Goal: Task Accomplishment & Management: Manage account settings

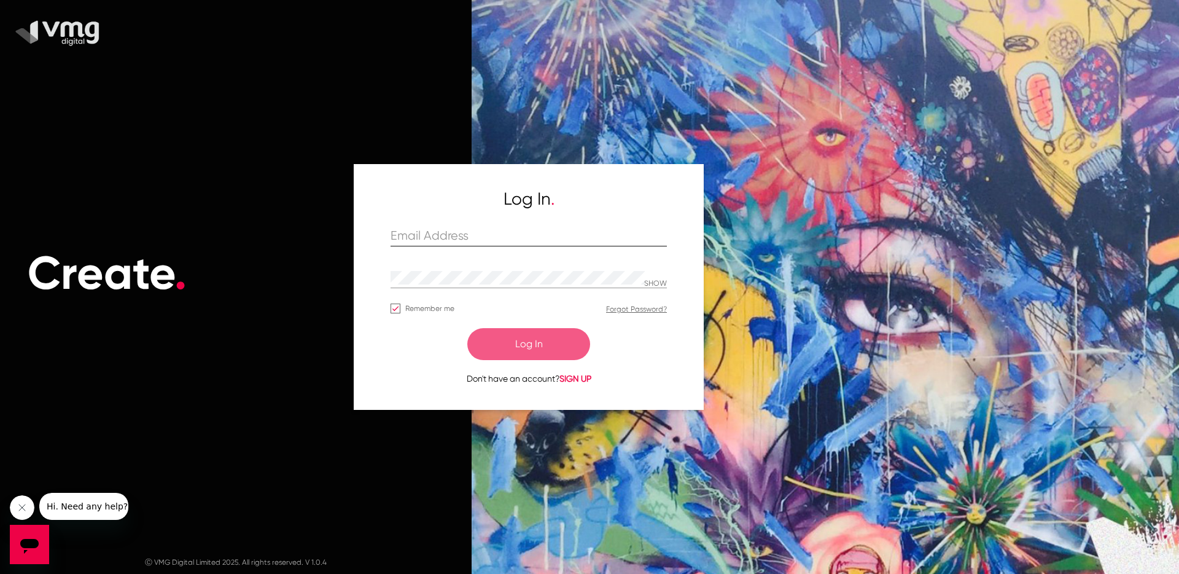
click at [447, 227] on div at bounding box center [529, 236] width 276 height 19
paste input "[PERSON_NAME][EMAIL_ADDRESS][DOMAIN_NAME]"
type input "[PERSON_NAME][EMAIL_ADDRESS][DOMAIN_NAME]"
click at [653, 279] on p "SHOW" at bounding box center [655, 283] width 23 height 9
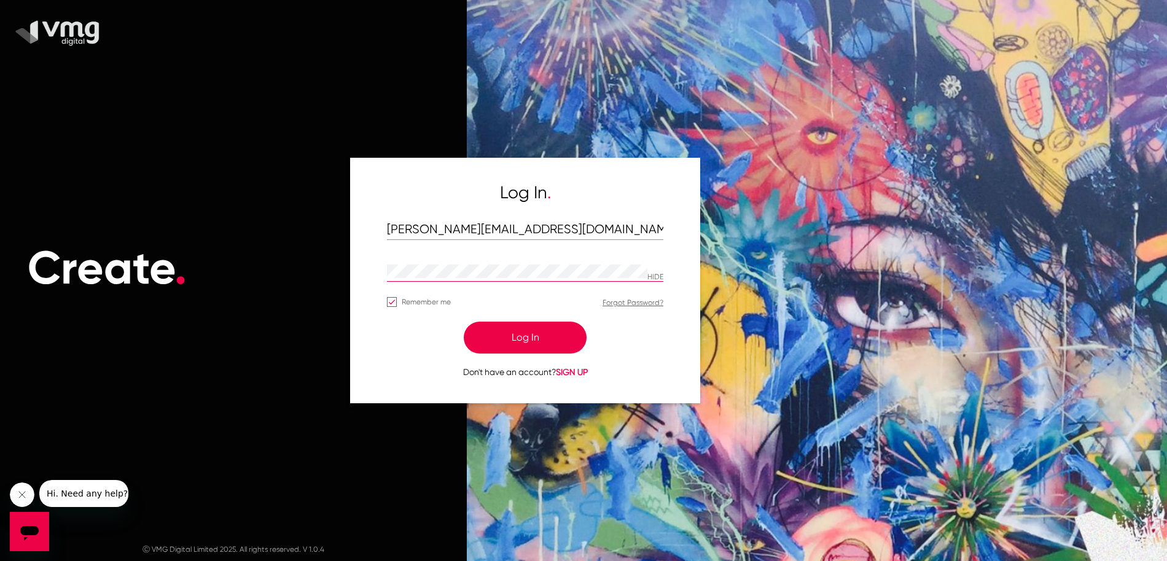
click at [578, 192] on h5 "Log In ." at bounding box center [525, 192] width 276 height 21
click at [394, 300] on div at bounding box center [392, 302] width 10 height 10
click at [392, 307] on input "Remember me" at bounding box center [391, 307] width 1 height 1
click at [387, 299] on div at bounding box center [392, 302] width 10 height 10
click at [391, 307] on input "Remember me" at bounding box center [391, 307] width 1 height 1
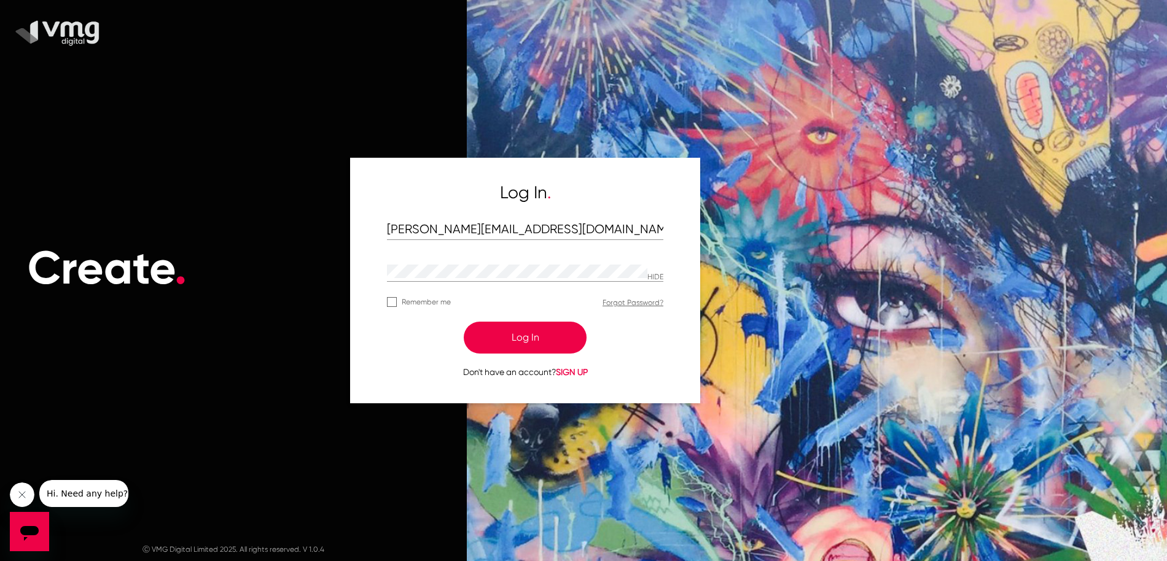
checkbox input "true"
click at [526, 335] on button "Log In" at bounding box center [525, 338] width 123 height 32
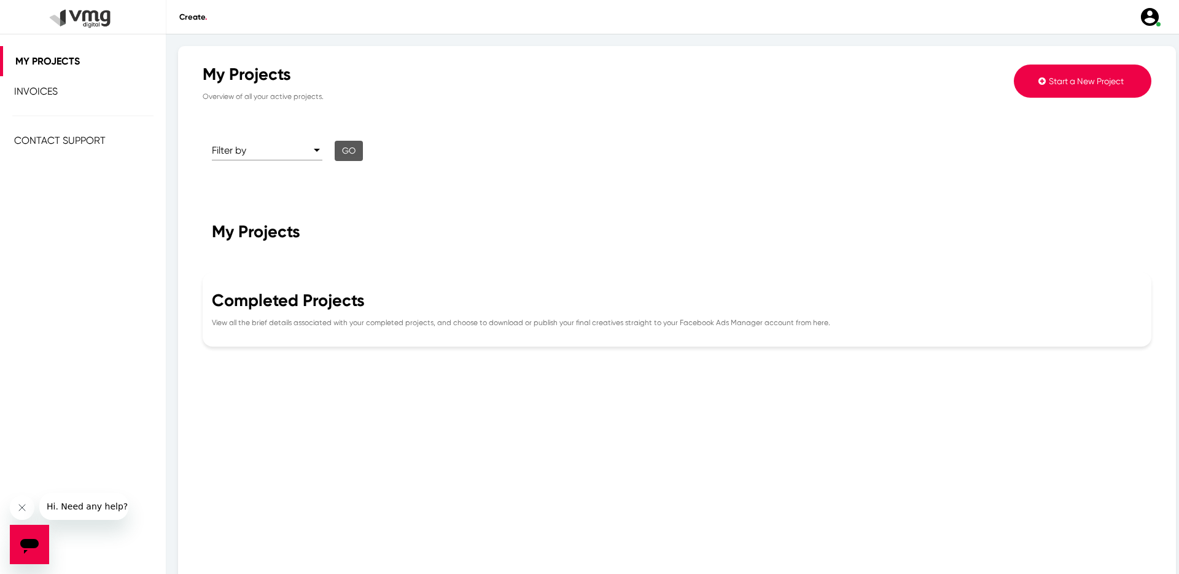
click at [1149, 21] on img at bounding box center [1149, 16] width 21 height 21
click at [1120, 174] on span "Log out" at bounding box center [1133, 178] width 26 height 9
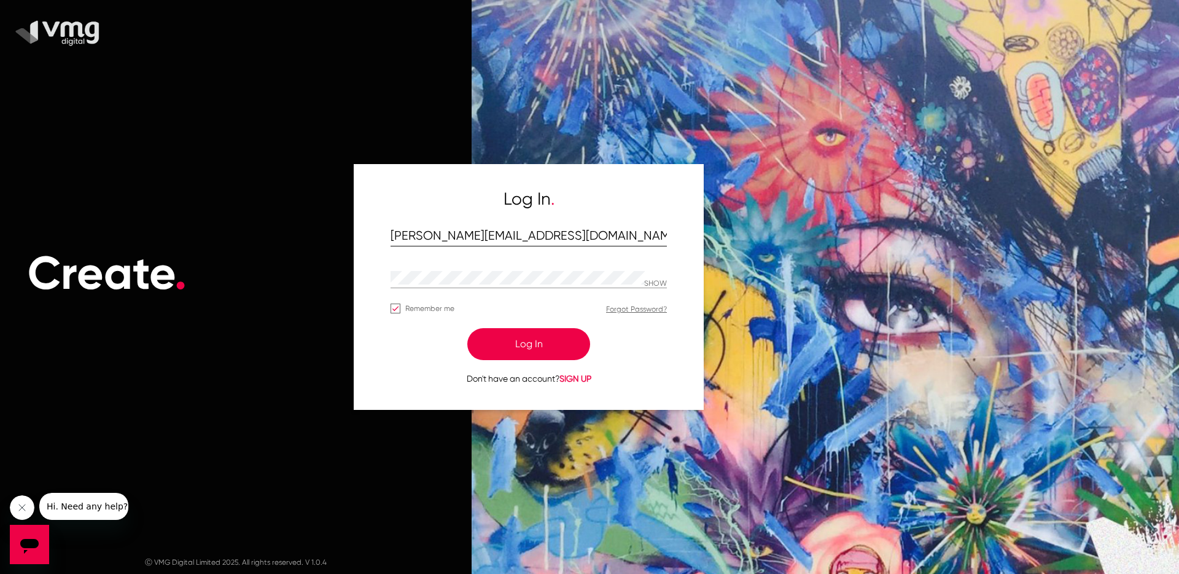
click at [508, 241] on input "[PERSON_NAME][EMAIL_ADDRESS][DOMAIN_NAME]" at bounding box center [529, 236] width 276 height 14
click at [499, 236] on input "[PERSON_NAME][EMAIL_ADDRESS][DOMAIN_NAME]" at bounding box center [529, 236] width 276 height 14
click at [659, 283] on p "SHOW" at bounding box center [655, 283] width 23 height 9
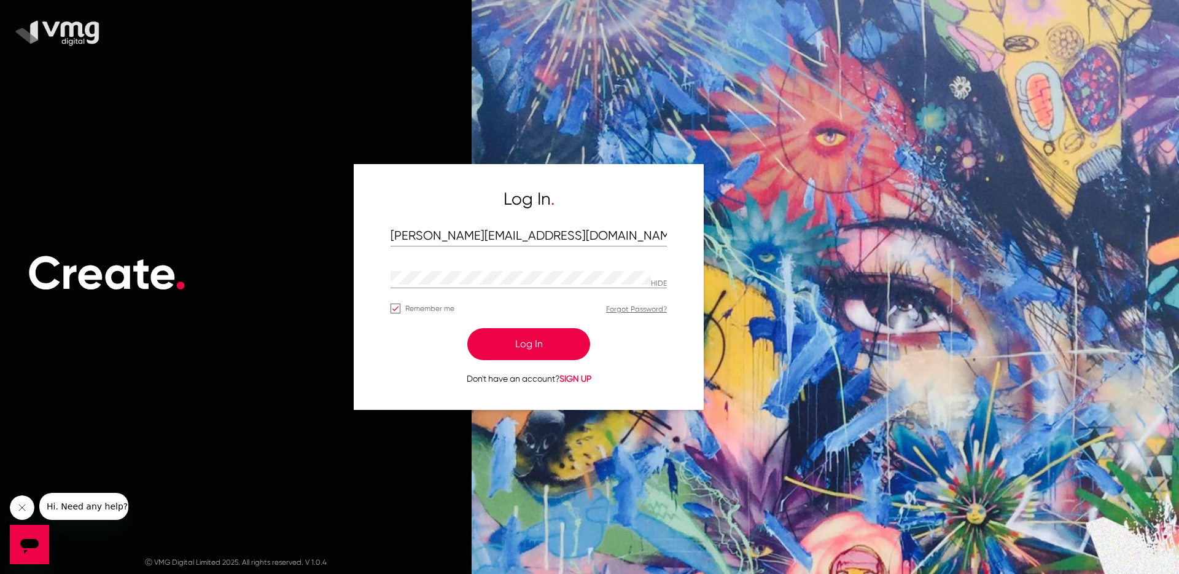
click at [533, 267] on form "[PERSON_NAME][EMAIL_ADDRESS][DOMAIN_NAME] HIDE Remember me Forgot Password? Log…" at bounding box center [529, 306] width 276 height 158
